Goal: Task Accomplishment & Management: Complete application form

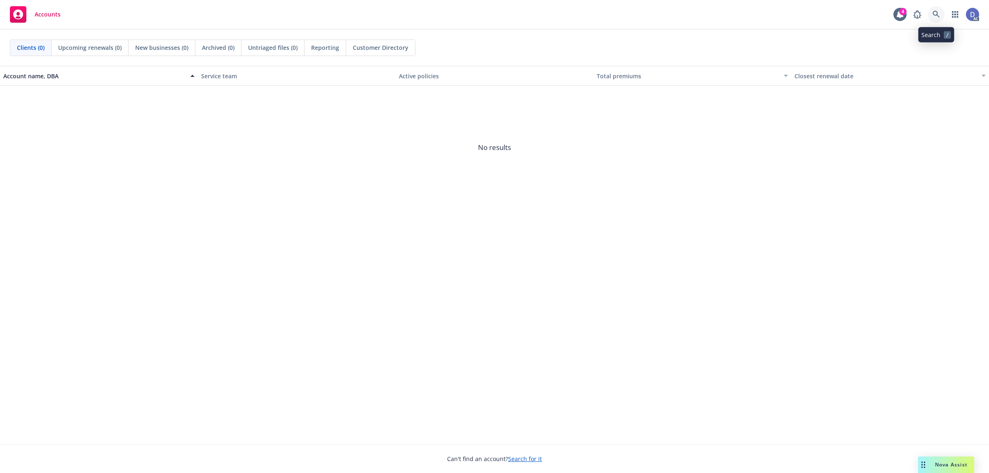
click at [932, 15] on icon at bounding box center [935, 14] width 7 height 7
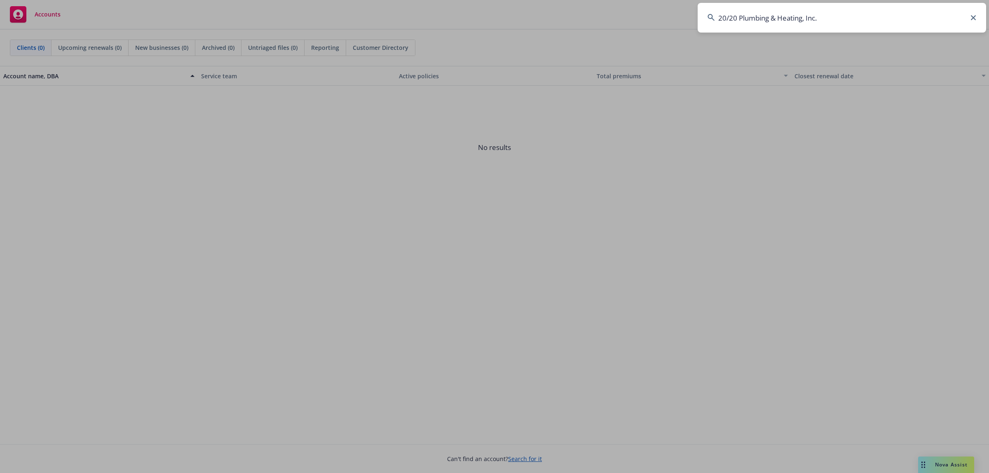
click at [932, 15] on input "20/20 Plumbing & Heating, Inc." at bounding box center [842, 18] width 288 height 30
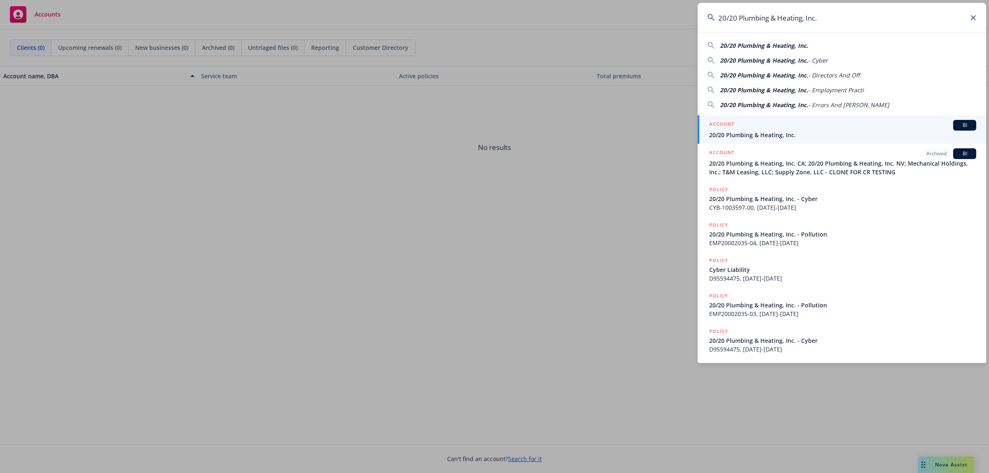
type input "20/20 Plumbing & Heating, Inc."
click at [790, 131] on span "20/20 Plumbing & Heating, Inc." at bounding box center [842, 135] width 267 height 9
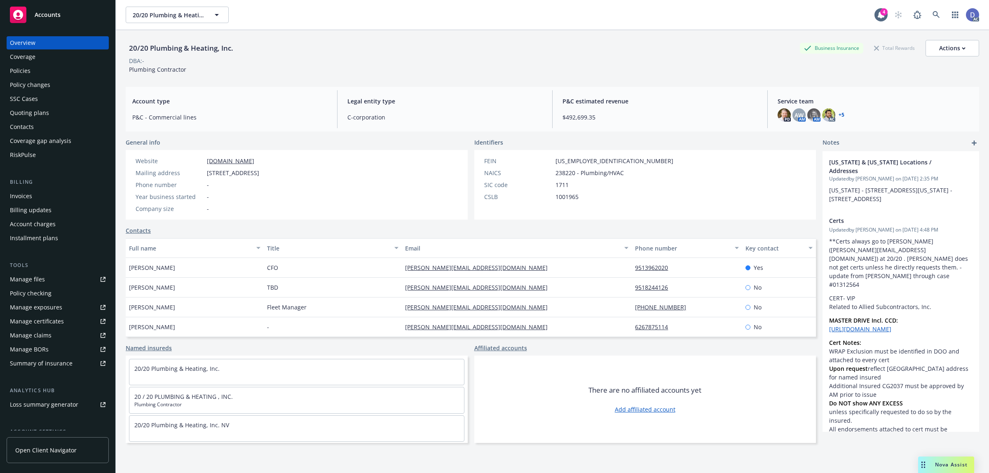
click at [37, 330] on div "Manage claims" at bounding box center [31, 335] width 42 height 13
click at [44, 282] on link "Manage files" at bounding box center [58, 279] width 102 height 13
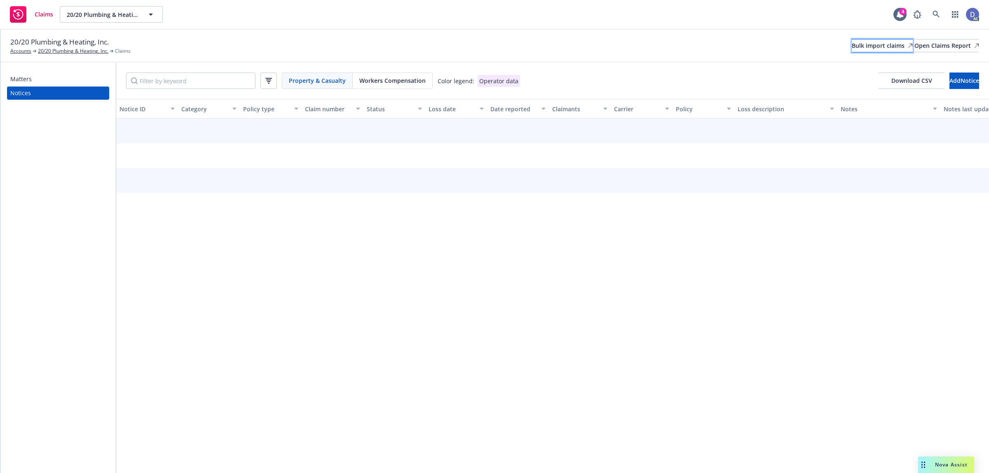
click at [852, 47] on div "Bulk import claims" at bounding box center [882, 46] width 61 height 12
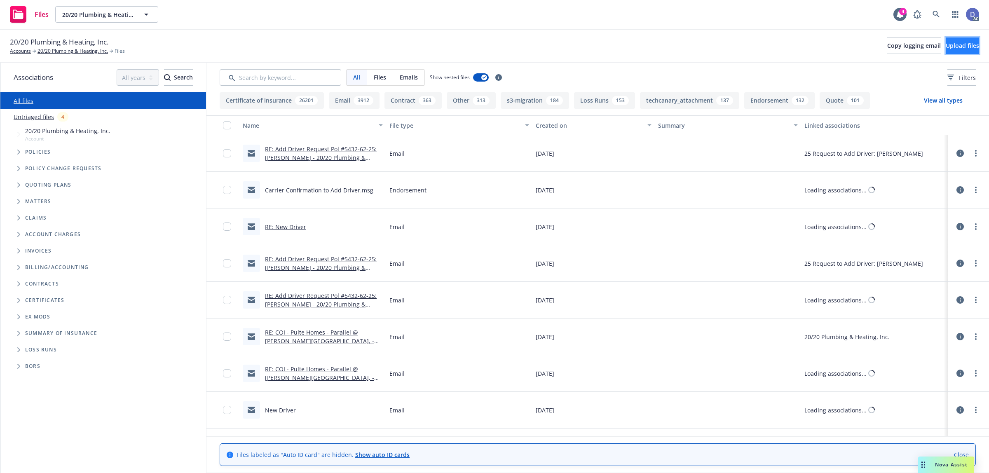
click at [951, 45] on span "Upload files" at bounding box center [962, 46] width 33 height 8
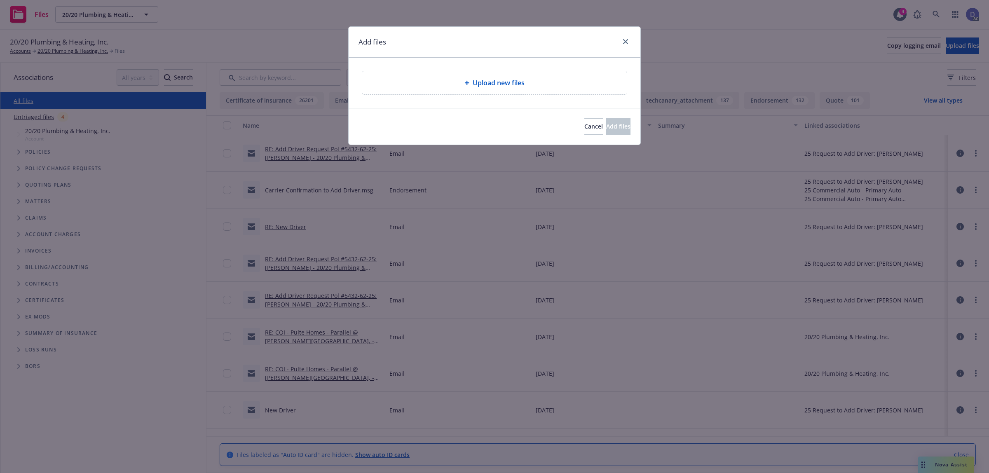
click at [561, 77] on div "Upload new files" at bounding box center [494, 82] width 265 height 23
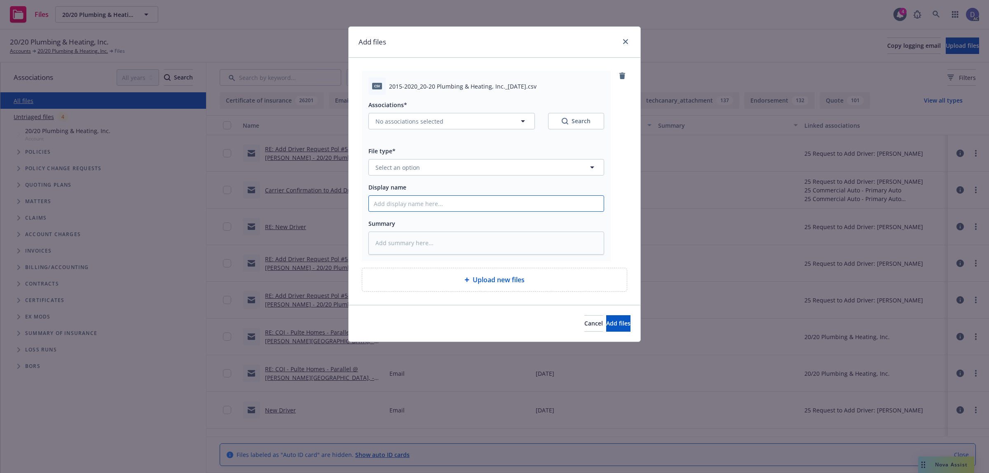
click at [439, 208] on input "Display name" at bounding box center [486, 204] width 235 height 16
paste input "2015-2020_20-20 Plumbing & Heating, Inc._12-30-2024"
type input "2015-2020_20-20 Plumbing & Heating, Inc._12-30-2024"
type textarea "x"
type input "2015-2020_20-20 Plumbing & Heating, Inc._12-30-2024"
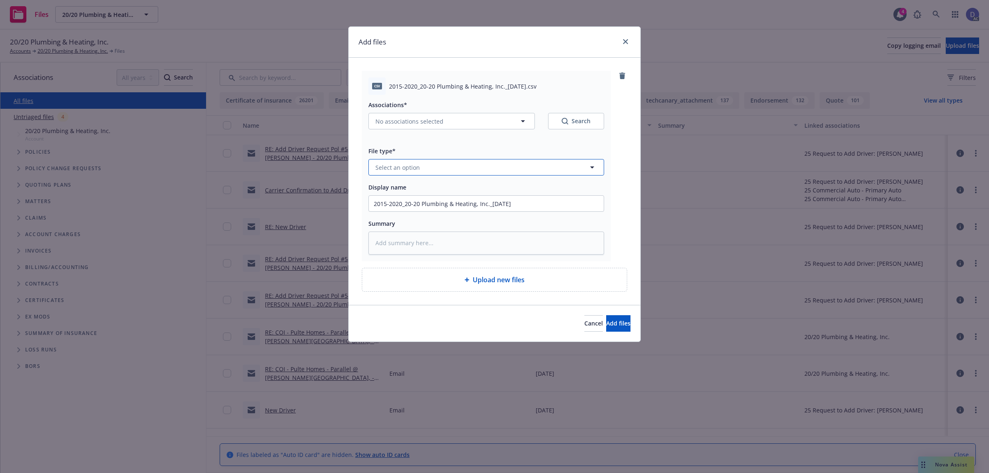
click at [491, 173] on button "Select an option" at bounding box center [486, 167] width 236 height 16
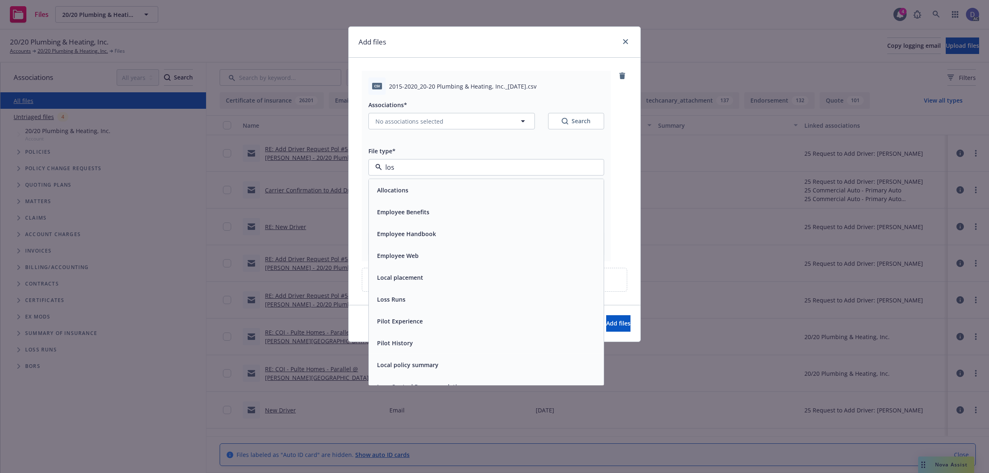
type input "loss"
click at [482, 194] on div "Loss Runs" at bounding box center [486, 190] width 225 height 12
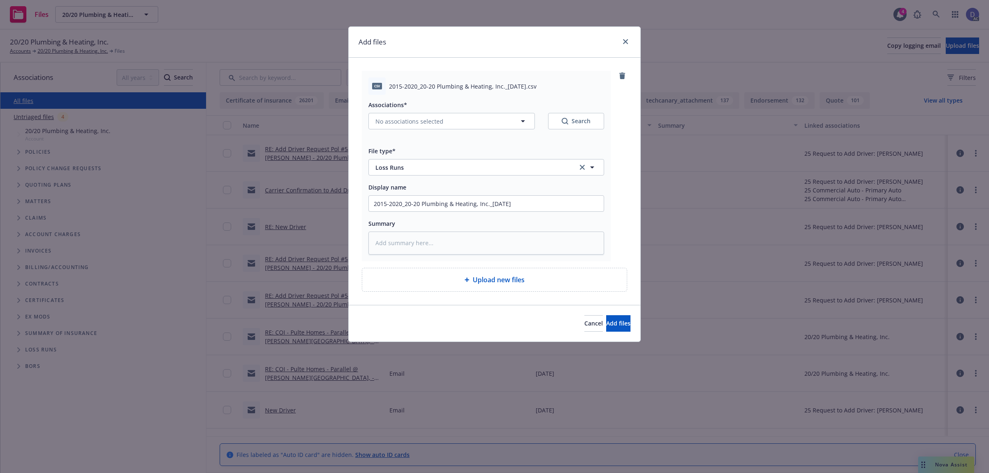
click at [429, 132] on div "Associations* No associations selected Search" at bounding box center [486, 120] width 236 height 40
click at [433, 126] on button "No associations selected" at bounding box center [451, 121] width 166 height 16
type textarea "x"
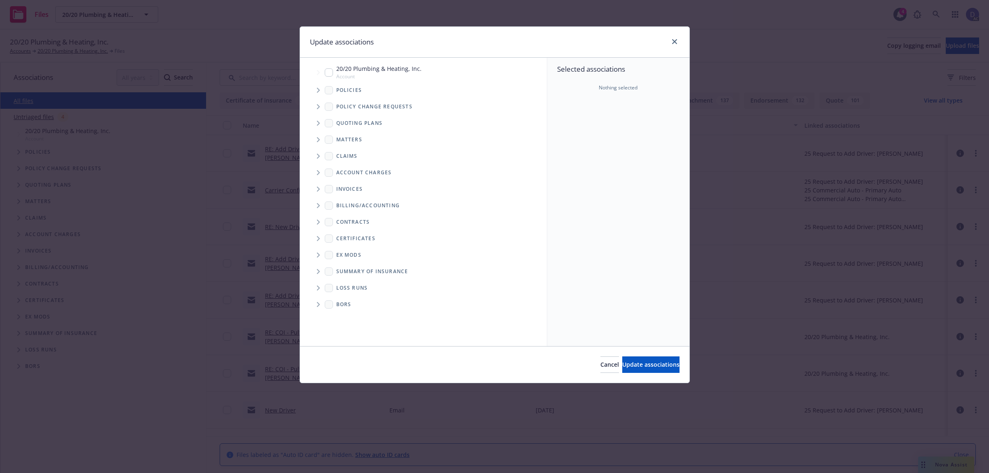
click at [318, 93] on span "Tree Example" at bounding box center [317, 90] width 13 height 13
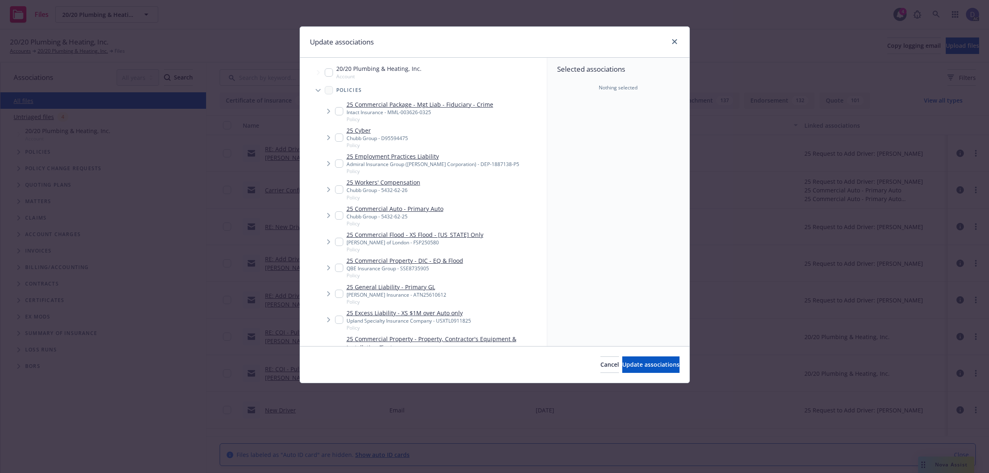
click at [588, 126] on div "Selected associations Nothing selected" at bounding box center [618, 202] width 142 height 288
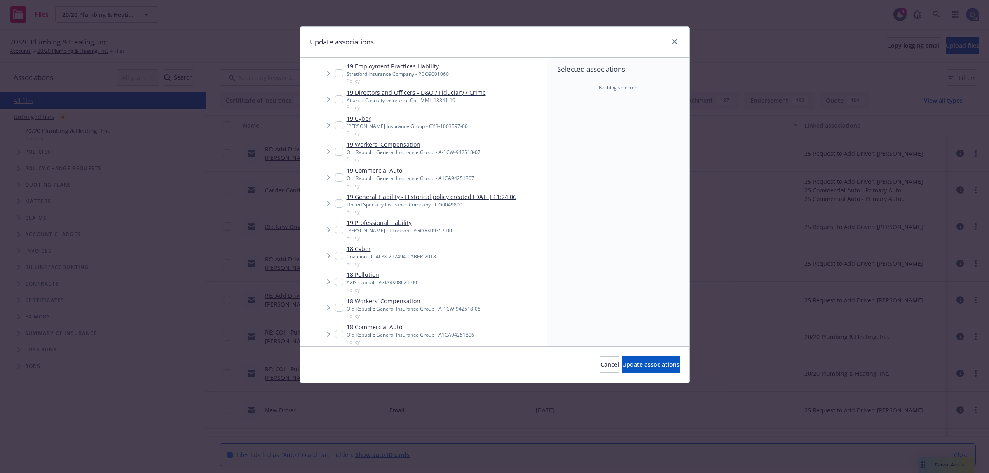
click at [370, 195] on link "19 General Liability - Historical policy created 2020-12-10 11:24:06" at bounding box center [432, 196] width 170 height 9
checkbox input "true"
click at [641, 363] on span "Update associations" at bounding box center [650, 365] width 57 height 8
type textarea "x"
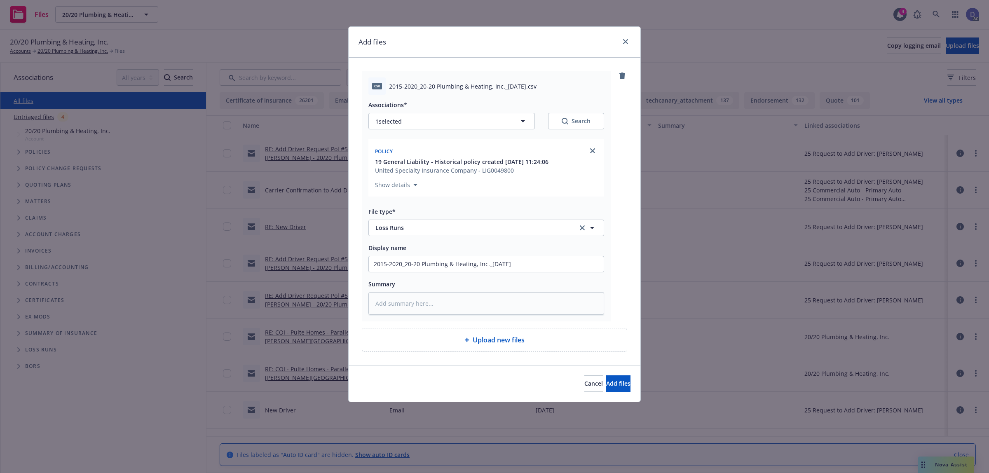
click at [524, 342] on span "Upload new files" at bounding box center [499, 340] width 52 height 10
click at [447, 305] on textarea at bounding box center [486, 303] width 236 height 23
type textarea "S"
type textarea "x"
type textarea "So"
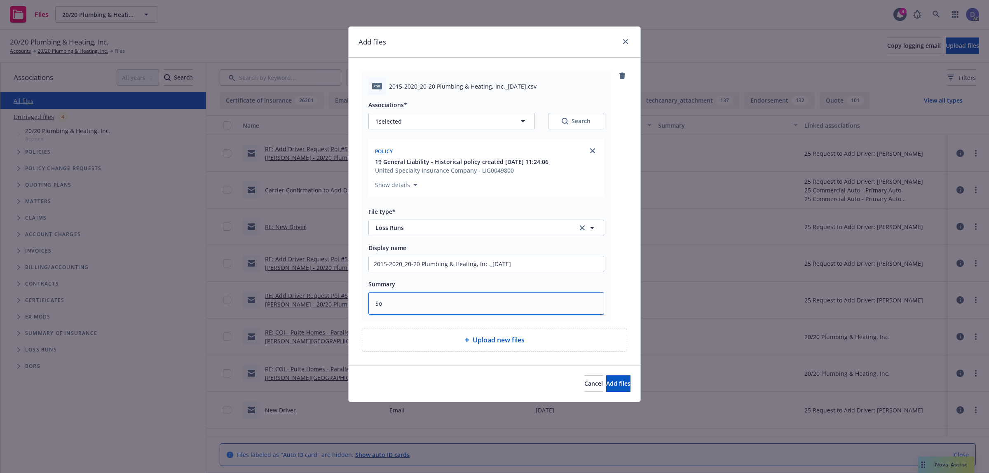
type textarea "x"
type textarea "Some"
type textarea "x"
type textarea "Some"
type textarea "x"
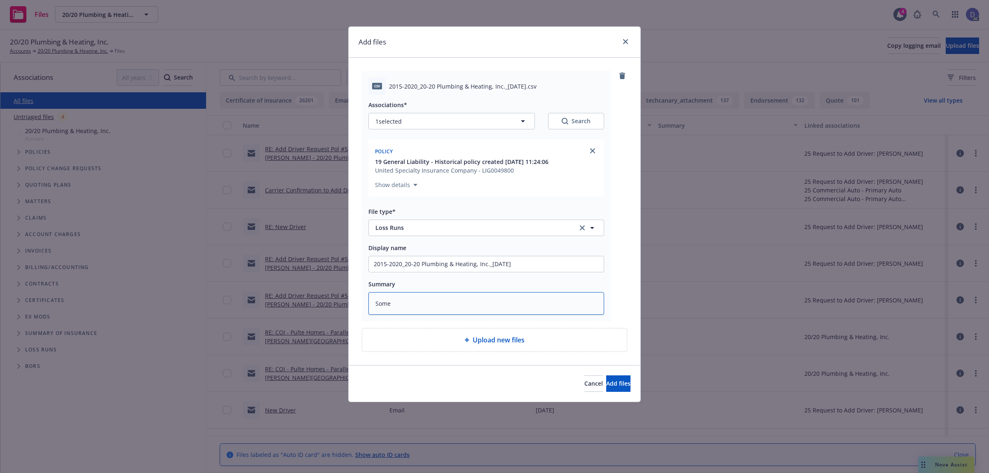
type textarea "Some c"
type textarea "x"
type textarea "Some cl"
type textarea "x"
type textarea "Some cla"
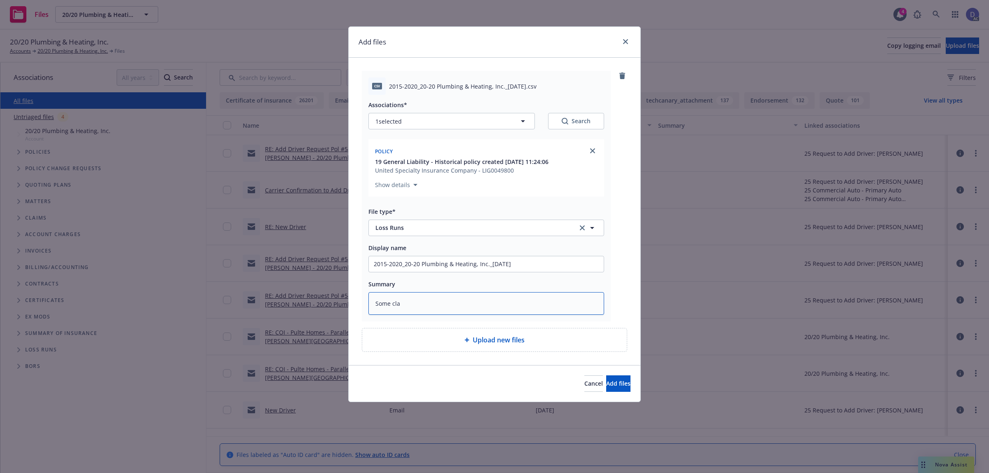
type textarea "x"
type textarea "Some clai"
type textarea "x"
type textarea "Some claim"
type textarea "x"
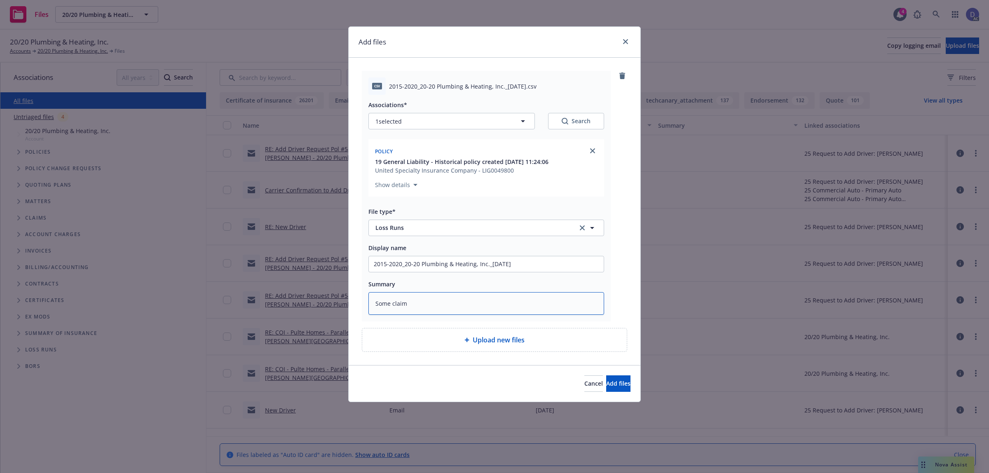
type textarea "Some claims"
type textarea "x"
type textarea "Some claims w"
type textarea "x"
type textarea "Some claims we"
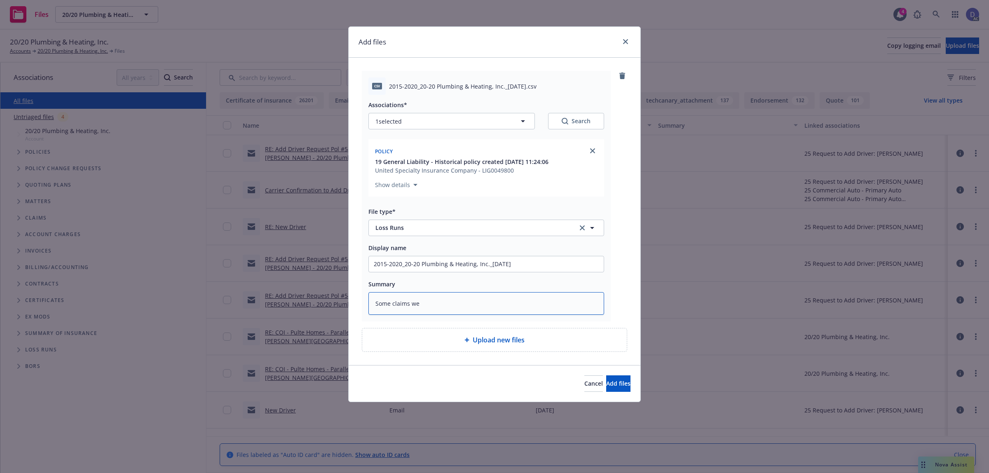
type textarea "x"
type textarea "Some claims wer"
type textarea "x"
type textarea "Some claims were"
type textarea "x"
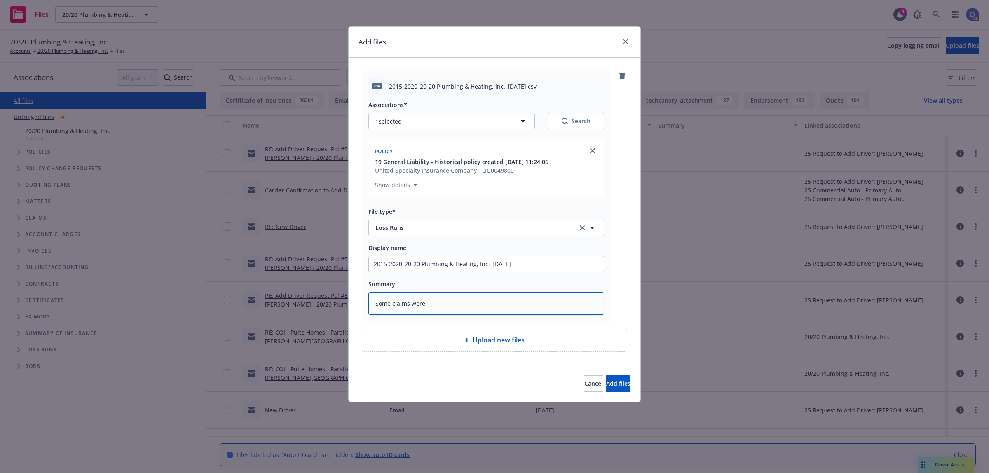
type textarea "Some claims were"
type textarea "x"
type textarea "Some claims were d"
type textarea "x"
type textarea "Some claims were di"
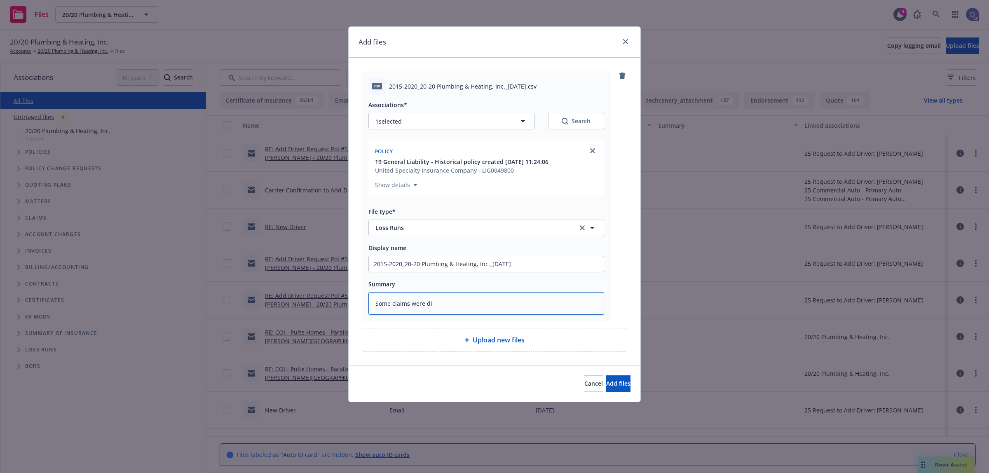
type textarea "x"
type textarea "Some claims were dis"
type textarea "x"
type textarea "Some claims were dism"
type textarea "x"
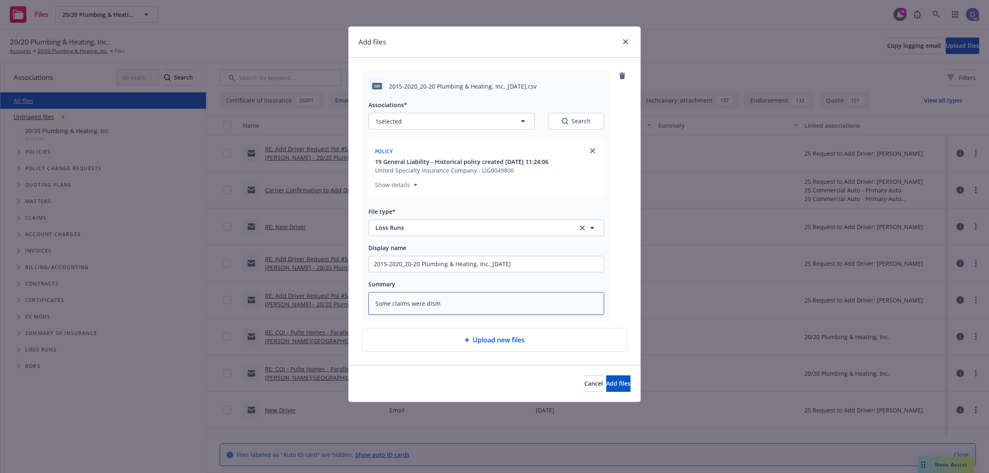
type textarea "Some claims were dismi"
type textarea "x"
type textarea "Some claims were dismis"
type textarea "x"
type textarea "Some claims were dismiss"
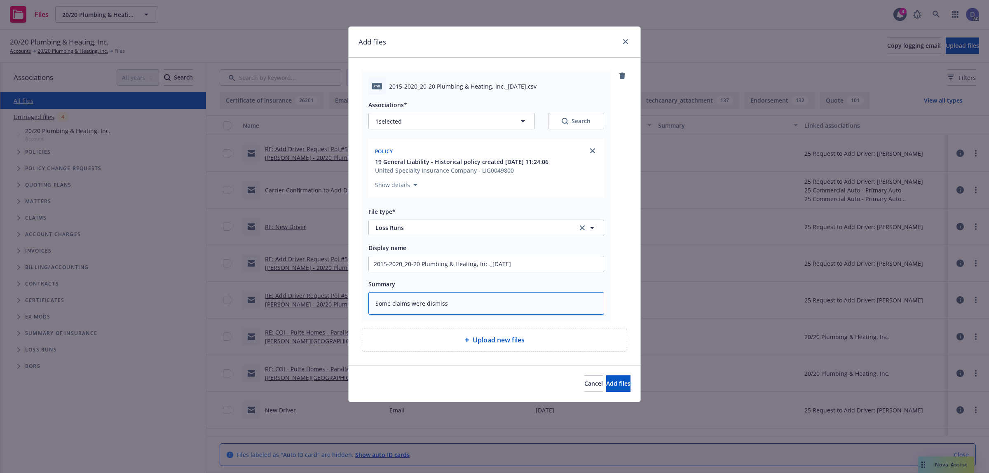
type textarea "x"
type textarea "Some claims were dismiss si"
type textarea "x"
type textarea "Some claims were dismiss sinc"
type textarea "x"
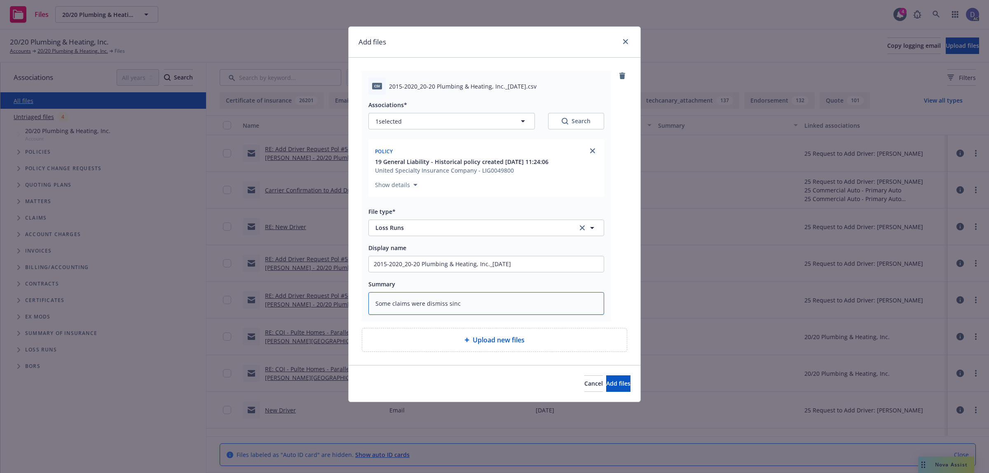
type textarea "Some claims were dismiss since"
type textarea "x"
type textarea "Some claims were dismiss since"
type textarea "x"
type textarea "Some claims were dismiss since d"
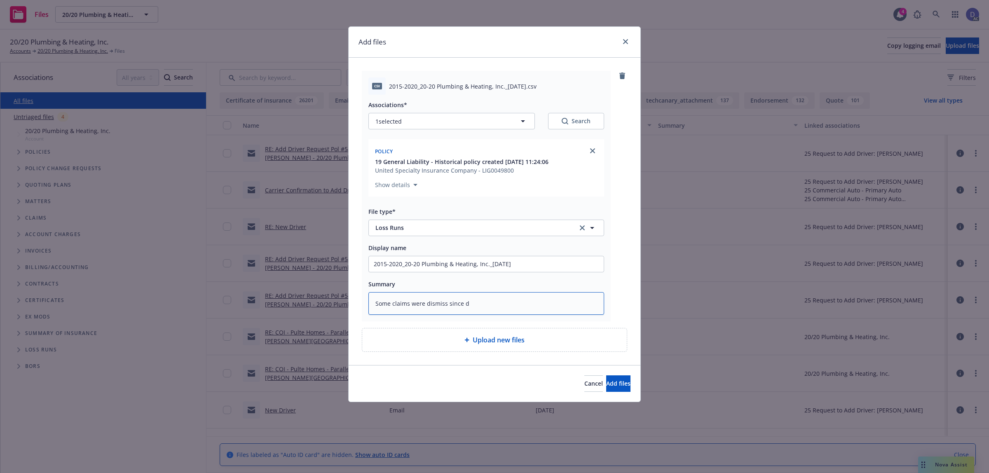
type textarea "x"
type textarea "Some claims were dismiss since du"
type textarea "x"
type textarea "Some claims were dismiss since dupl"
type textarea "x"
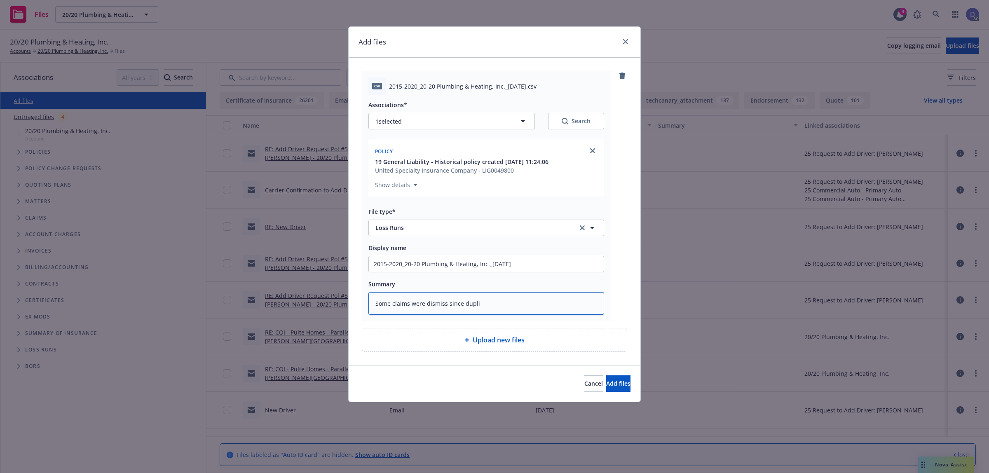
type textarea "Some claims were dismiss since duplic"
type textarea "x"
type textarea "Some claims were dismiss since duplica"
type textarea "x"
type textarea "Some claims were dismiss since duplicat"
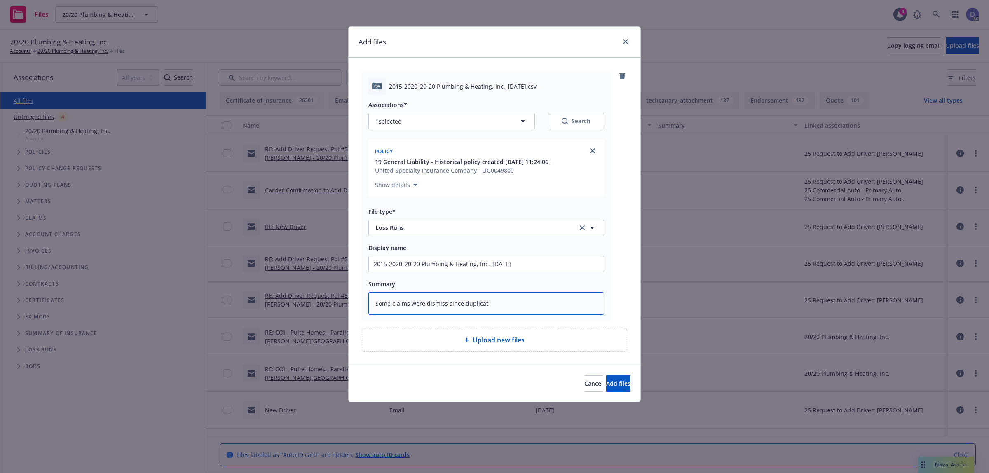
type textarea "x"
type textarea "Some claims were dismiss since duplicate"
type textarea "x"
type textarea "Some claims were dismiss since duplicated"
type textarea "x"
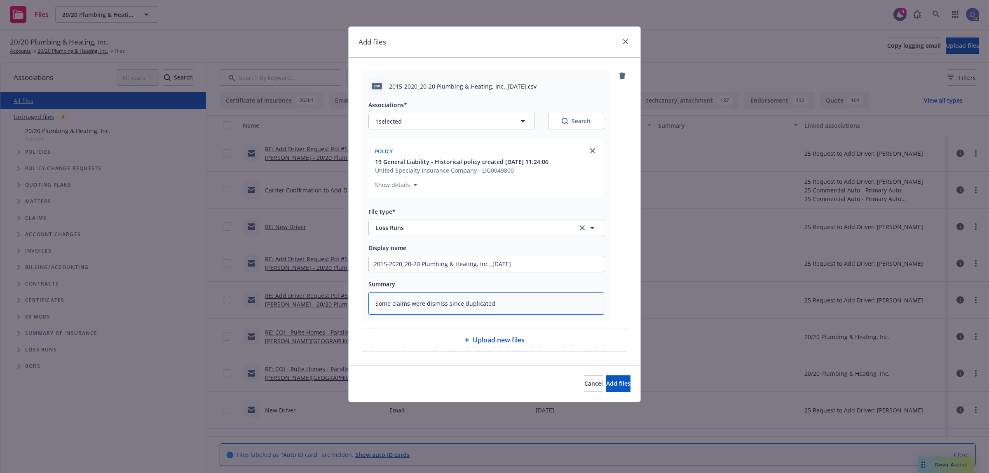
type textarea "Some claims were dismiss since duplicated,"
type textarea "x"
type textarea "Some claims were dismiss since duplicated,"
type textarea "x"
type textarea "Some claims were dismiss since duplicated, fr"
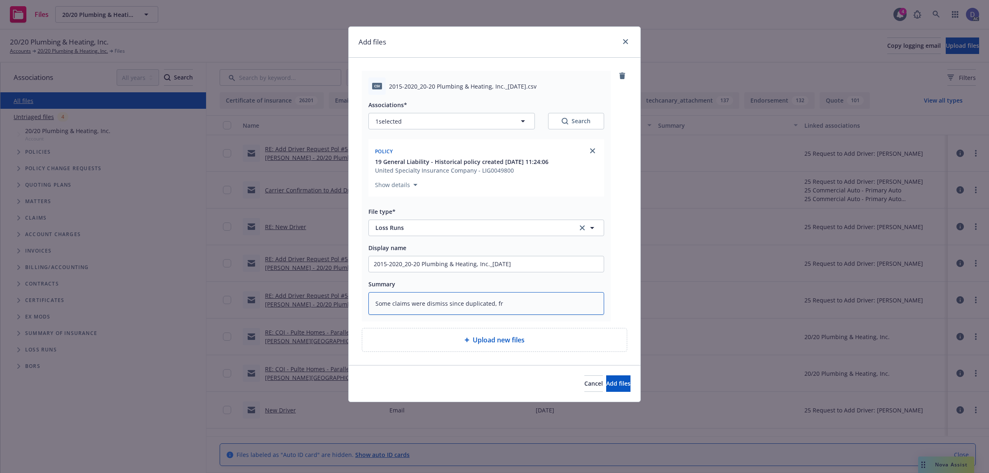
type textarea "x"
type textarea "Some claims were dismiss since duplicated, fro"
type textarea "x"
type textarea "Some claims were dismiss since duplicated, from"
type textarea "x"
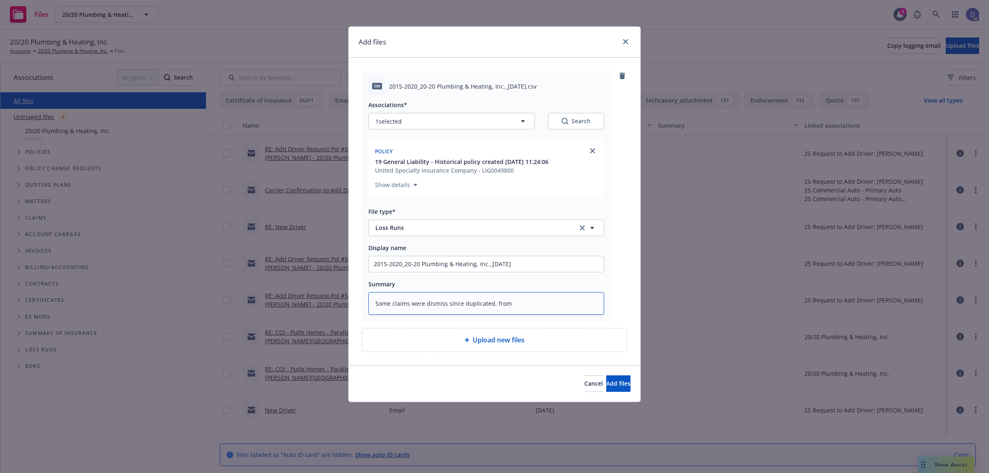
type textarea "Some claims were dismiss since duplicated, from 1"
type textarea "x"
type textarea "Some claims were dismiss since duplicated, from 15"
type textarea "x"
type textarea "Some claims were dismiss since duplicated, from 156"
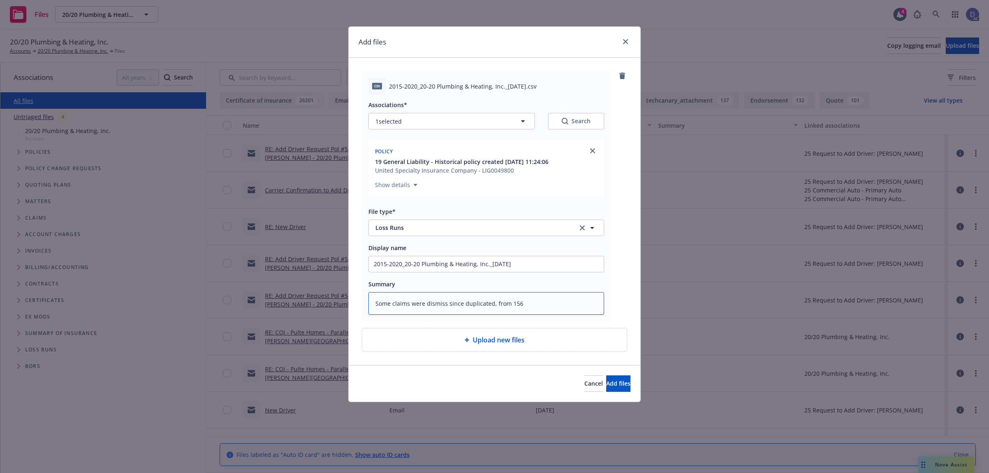
type textarea "x"
type textarea "Some claims were dismiss since duplicated, from 156"
type textarea "x"
type textarea "Some claims were dismiss since duplicated, from 156 c"
type textarea "x"
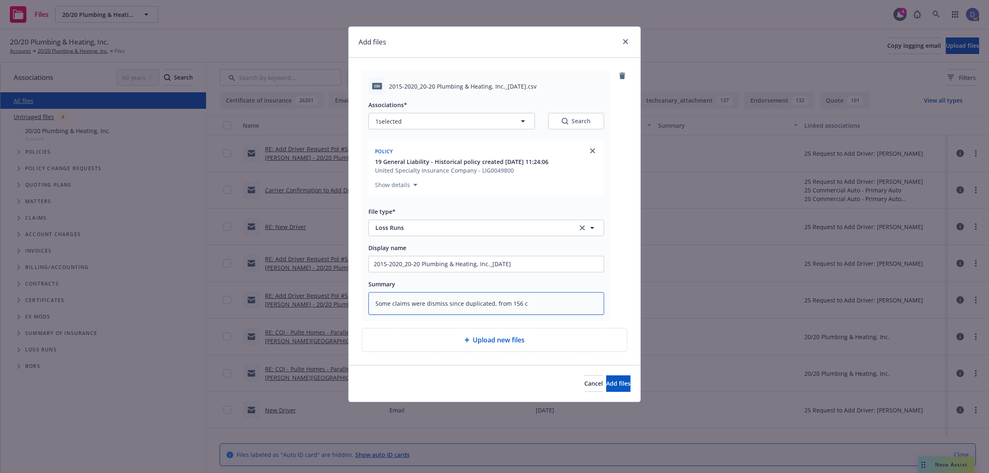
type textarea "Some claims were dismiss since duplicated, from 156 cl"
type textarea "x"
type textarea "Some claims were dismiss since duplicated, from 156 clai"
type textarea "x"
type textarea "Some claims were dismiss since duplicated, from 156 claim"
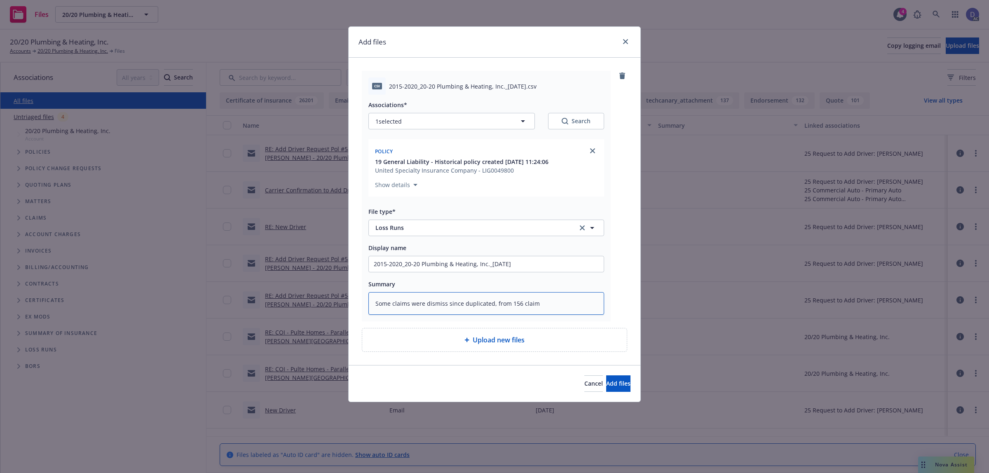
type textarea "x"
type textarea "Some claims were dismiss since duplicated, from 156 claims"
type textarea "x"
type textarea "Some claims were dismiss since duplicated, from 156 claims"
type textarea "x"
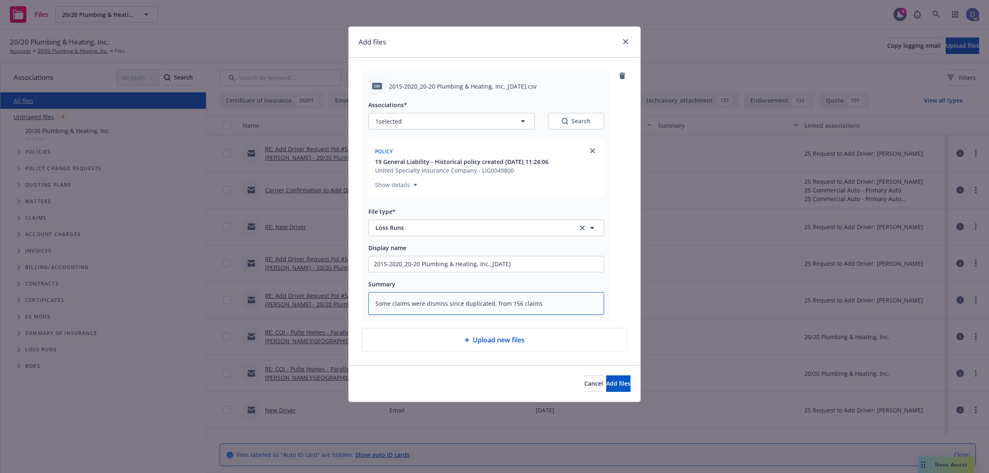
type textarea "Some claims were dismiss since duplicated, from 156 claims t"
type textarea "x"
type textarea "Some claims were dismiss since duplicated, from 156 claims to"
type textarea "x"
type textarea "Some claims were dismiss since duplicated, from 156 claims to"
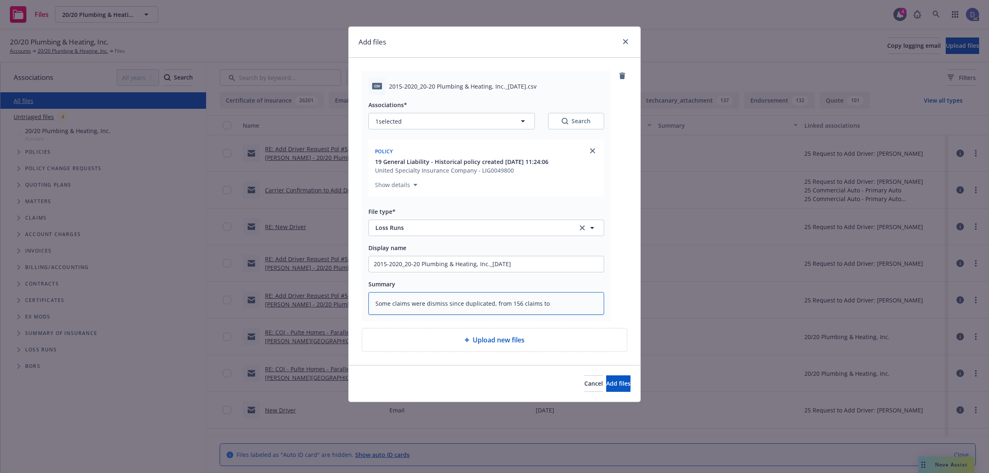
type textarea "x"
type textarea "Some claims were dismiss since duplicated, from 156 claims to 1"
type textarea "x"
type textarea "Some claims were dismiss since duplicated, from 156 claims to 154"
type textarea "x"
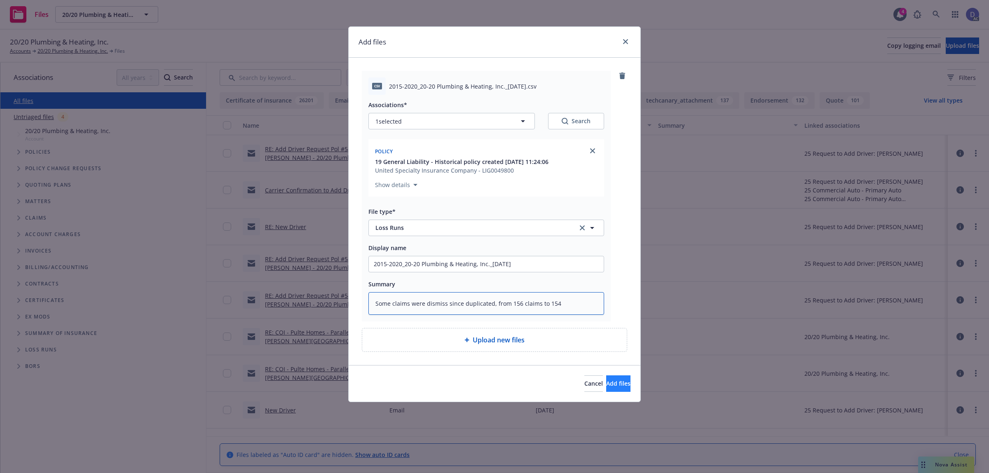
type textarea "Some claims were dismiss since duplicated, from 156 claims to 154"
click at [615, 387] on span "Add files" at bounding box center [618, 383] width 24 height 8
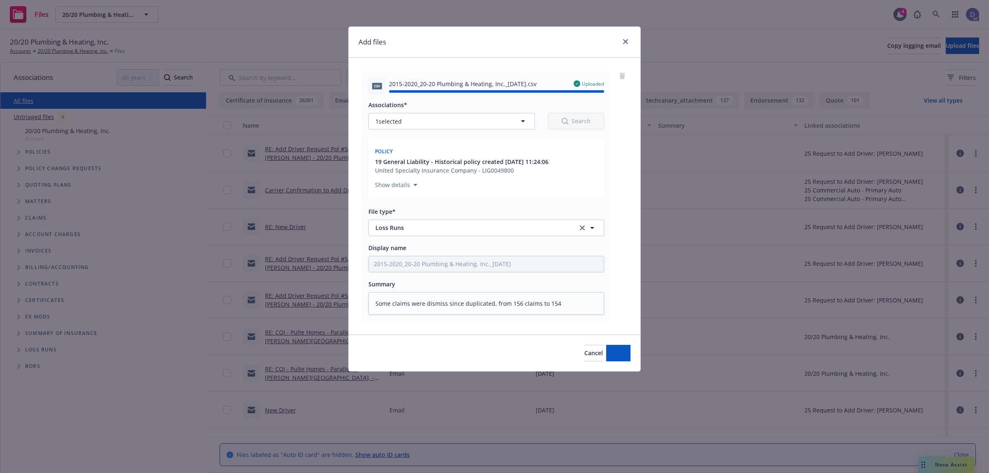
type textarea "x"
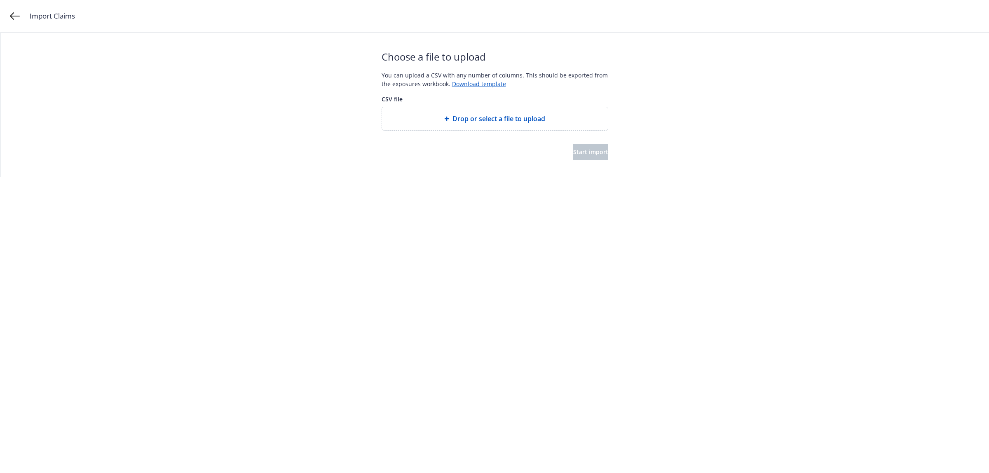
click at [483, 122] on span "Drop or select a file to upload" at bounding box center [498, 119] width 93 height 10
click at [598, 153] on button "Start import" at bounding box center [590, 152] width 35 height 16
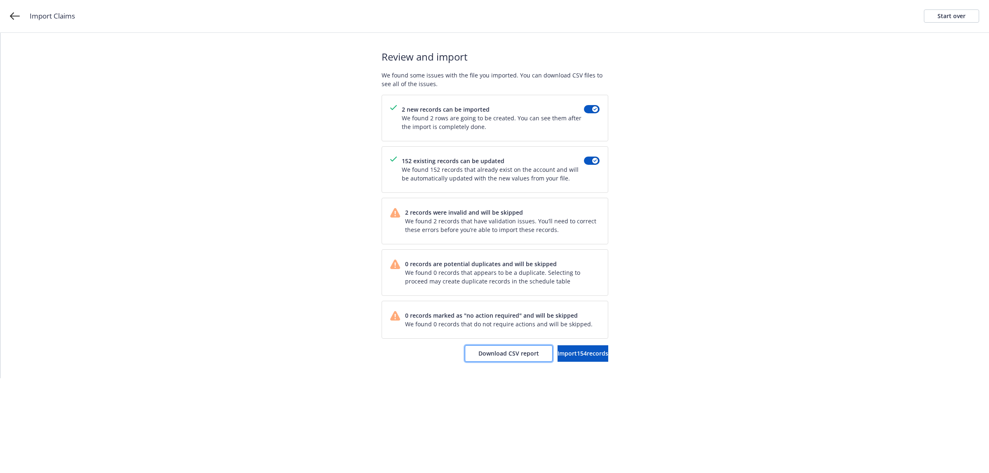
click at [485, 354] on span "Download CSV report" at bounding box center [508, 353] width 61 height 8
click at [944, 16] on div "Start over" at bounding box center [951, 16] width 28 height 12
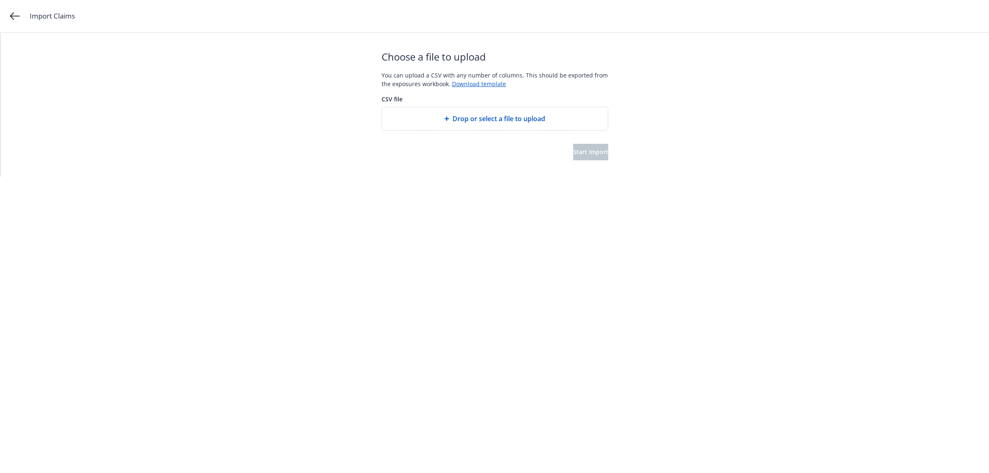
click at [478, 120] on span "Drop or select a file to upload" at bounding box center [498, 119] width 93 height 10
click at [581, 148] on span "Start import" at bounding box center [590, 152] width 35 height 8
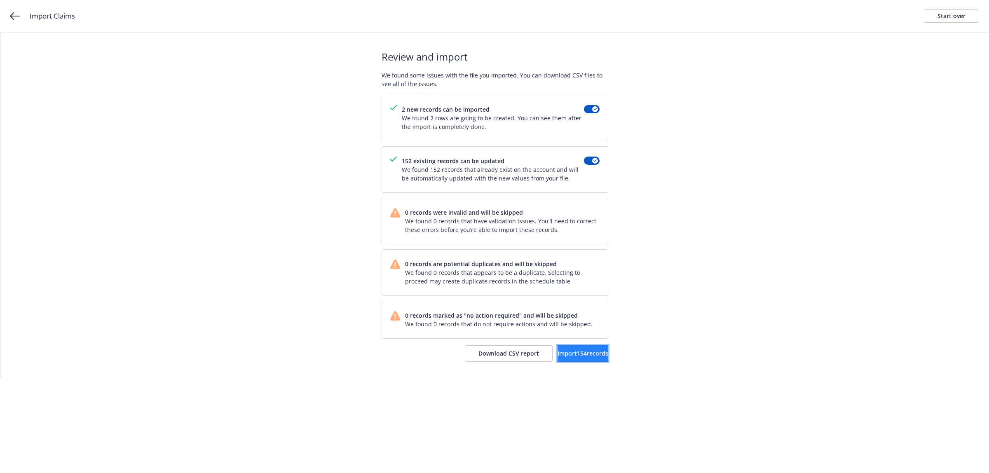
click at [564, 360] on button "Import 154 records" at bounding box center [582, 353] width 51 height 16
click at [564, 354] on span "View accounts" at bounding box center [574, 353] width 40 height 8
